Goal: Obtain resource: Obtain resource

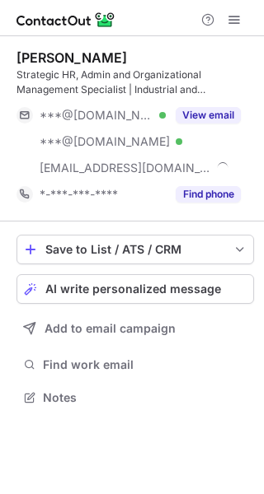
scroll to position [386, 264]
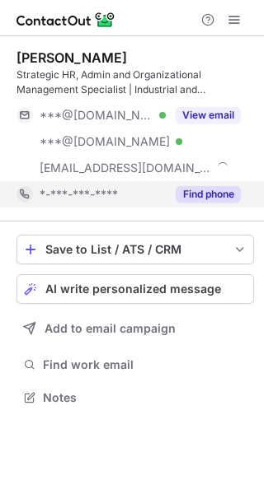
click at [194, 194] on button "Find phone" at bounding box center [207, 194] width 65 height 16
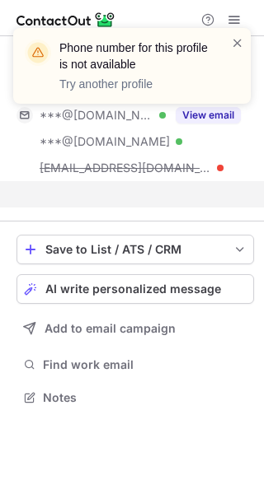
scroll to position [360, 264]
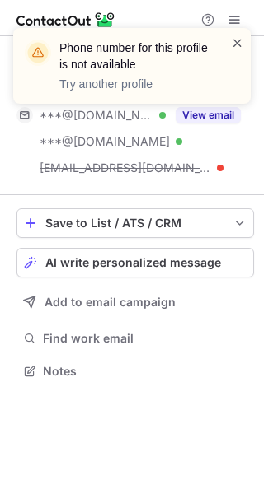
click at [236, 46] on span at bounding box center [237, 43] width 13 height 16
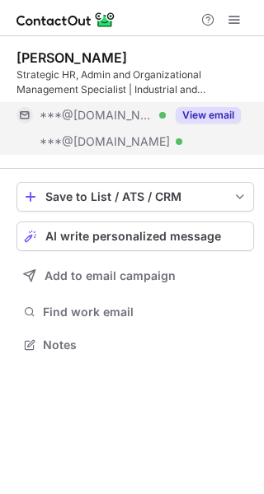
scroll to position [334, 264]
click at [216, 110] on button "View email" at bounding box center [207, 115] width 65 height 16
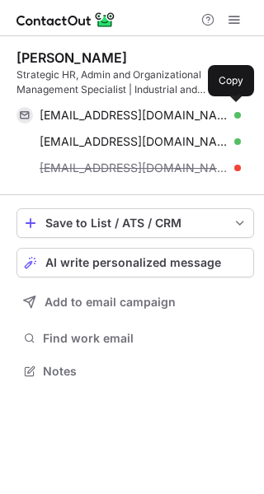
scroll to position [360, 264]
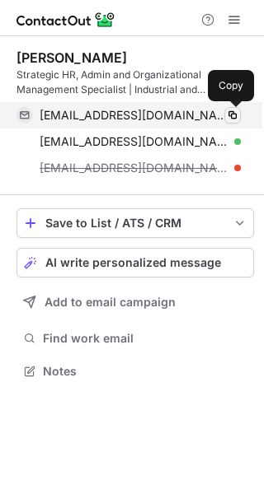
click at [232, 113] on span at bounding box center [232, 115] width 13 height 13
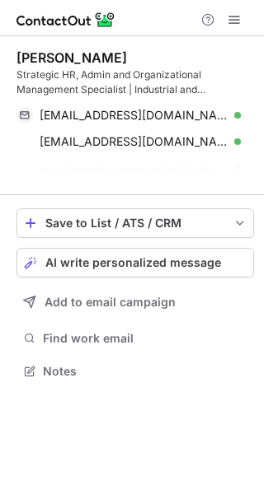
scroll to position [334, 264]
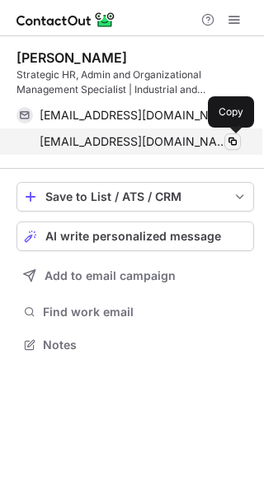
click at [231, 139] on span at bounding box center [232, 141] width 13 height 13
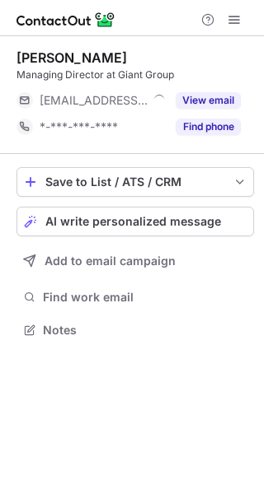
scroll to position [319, 264]
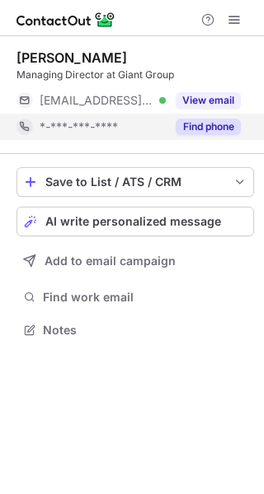
click at [224, 129] on button "Find phone" at bounding box center [207, 127] width 65 height 16
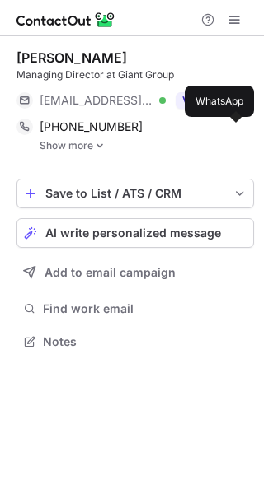
scroll to position [329, 264]
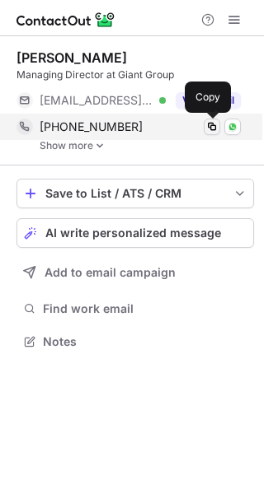
click at [208, 125] on span at bounding box center [211, 126] width 13 height 13
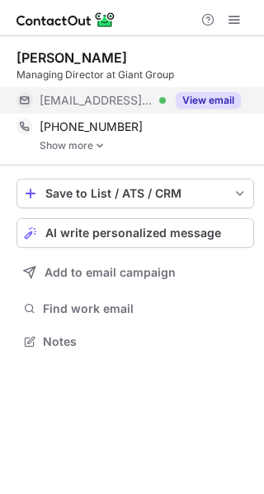
click at [204, 102] on button "View email" at bounding box center [207, 100] width 65 height 16
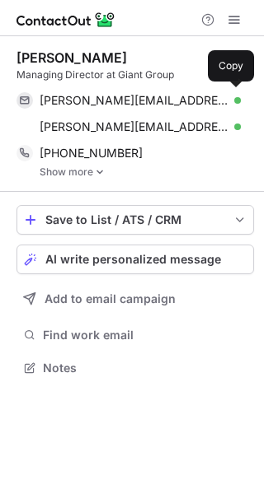
scroll to position [356, 264]
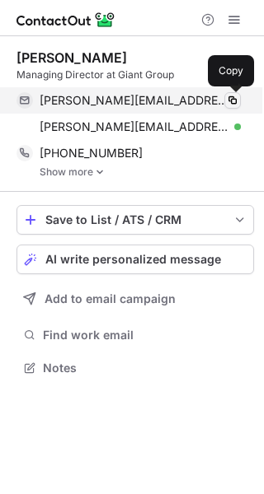
click at [230, 100] on span at bounding box center [232, 100] width 13 height 13
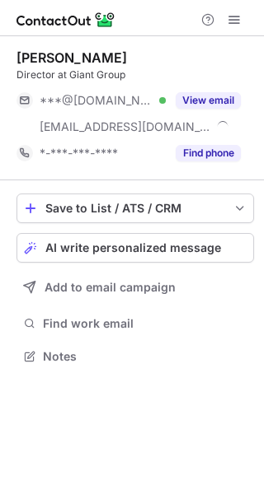
scroll to position [345, 264]
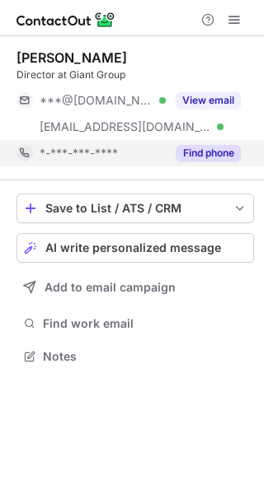
click at [200, 152] on button "Find phone" at bounding box center [207, 153] width 65 height 16
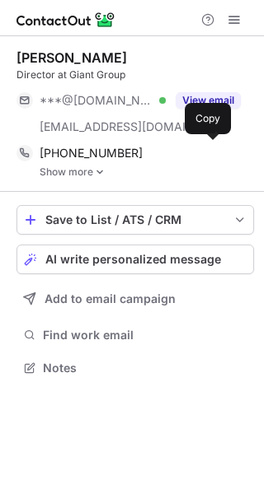
scroll to position [356, 264]
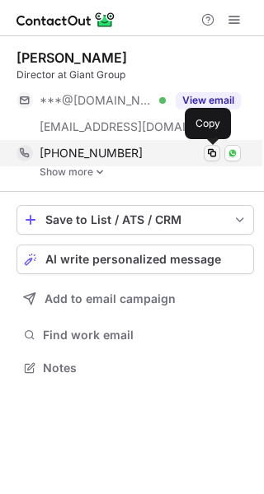
click at [213, 153] on span at bounding box center [211, 153] width 13 height 13
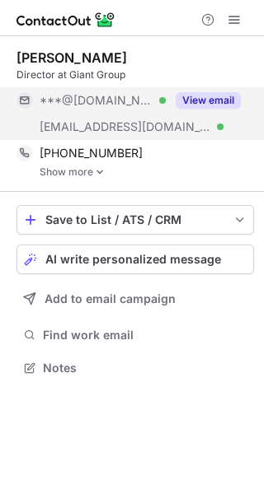
click at [205, 100] on button "View email" at bounding box center [207, 100] width 65 height 16
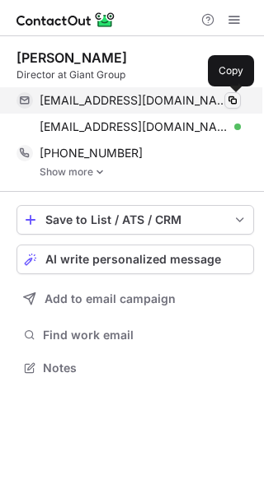
click at [234, 98] on span at bounding box center [232, 100] width 13 height 13
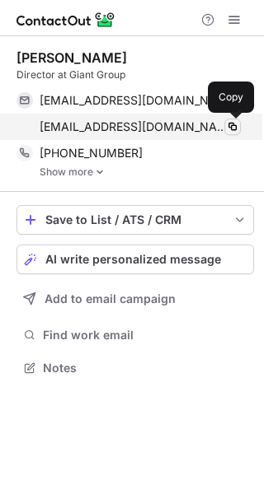
click at [231, 125] on span at bounding box center [232, 126] width 13 height 13
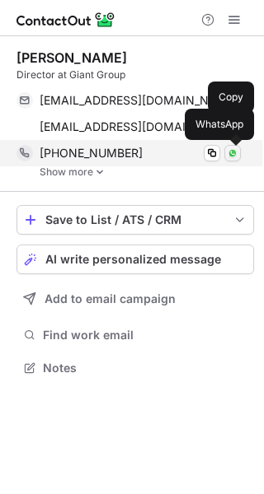
click at [235, 152] on img at bounding box center [232, 153] width 10 height 10
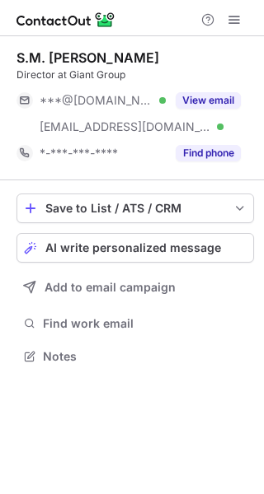
scroll to position [345, 264]
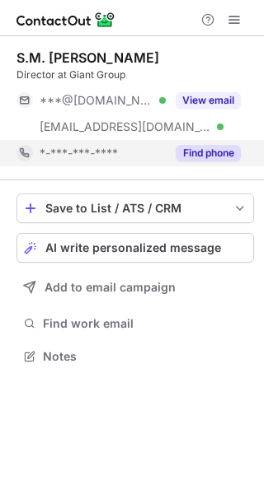
click at [209, 151] on button "Find phone" at bounding box center [207, 153] width 65 height 16
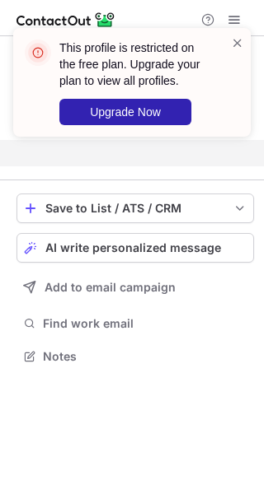
scroll to position [319, 264]
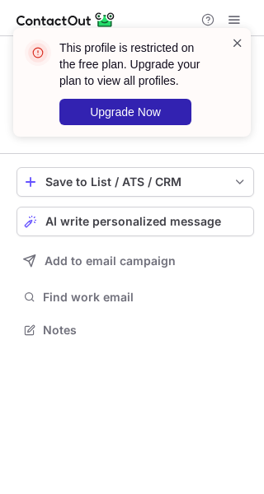
drag, startPoint x: 240, startPoint y: 37, endPoint x: 254, endPoint y: 91, distance: 56.1
click at [239, 37] on span at bounding box center [237, 43] width 13 height 16
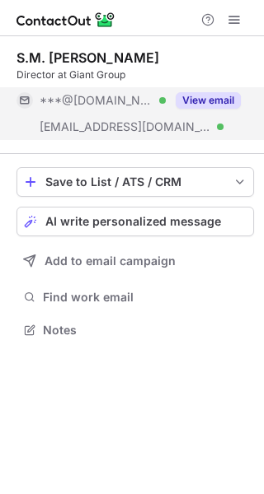
click at [200, 105] on button "View email" at bounding box center [207, 100] width 65 height 16
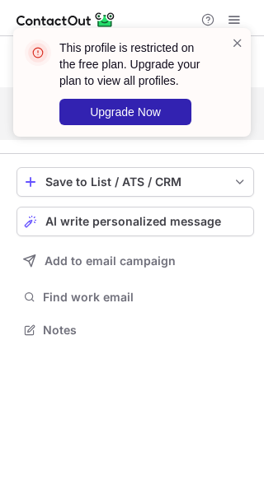
drag, startPoint x: 236, startPoint y: 44, endPoint x: 259, endPoint y: 83, distance: 45.5
click at [236, 45] on span at bounding box center [237, 43] width 13 height 16
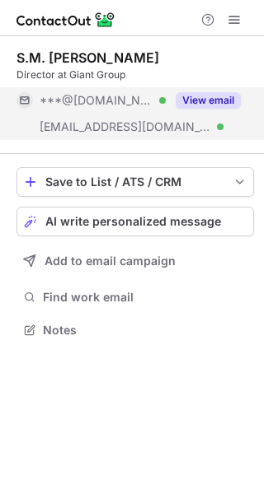
click at [203, 96] on button "View email" at bounding box center [207, 100] width 65 height 16
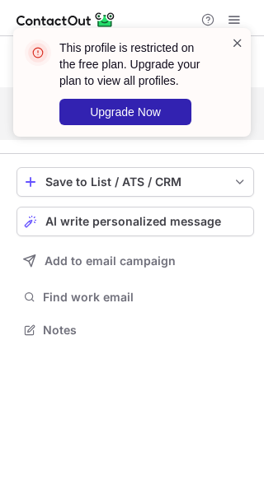
click at [232, 42] on span at bounding box center [237, 43] width 13 height 16
